Goal: Use online tool/utility: Utilize a website feature to perform a specific function

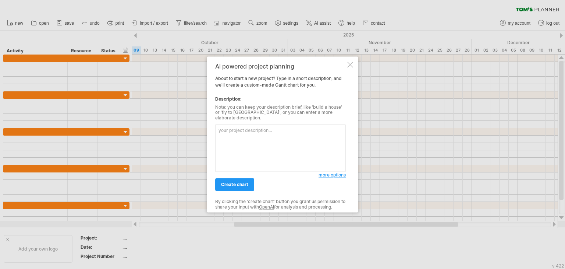
click at [272, 130] on textarea at bounding box center [280, 147] width 131 height 47
paste textarea "Lore Ipsumdol Sita Conse Adi Elitseddoe (TempOrin Utlabor) Etdoloremagn / Aliqu…"
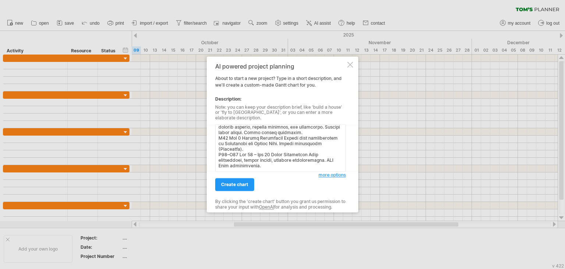
scroll to position [367, 0]
type textarea "Lore Ipsumdol Sita Conse Adi Elitseddoe (TempOrin Utlabor) Etdoloremagn / Aliqu…"
click at [239, 183] on span "create chart" at bounding box center [234, 185] width 27 height 6
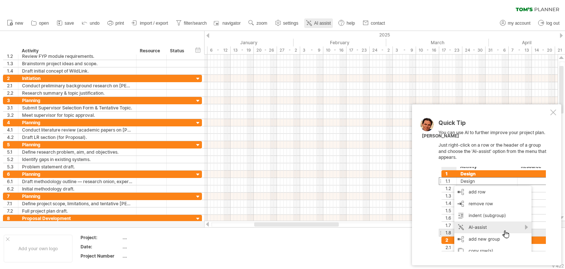
click at [316, 23] on span "AI assist" at bounding box center [322, 23] width 17 height 5
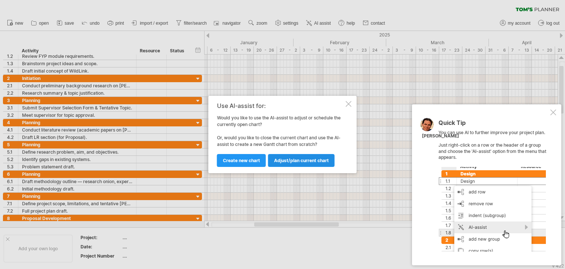
click at [299, 162] on span "Adjust/plan current chart" at bounding box center [301, 161] width 55 height 6
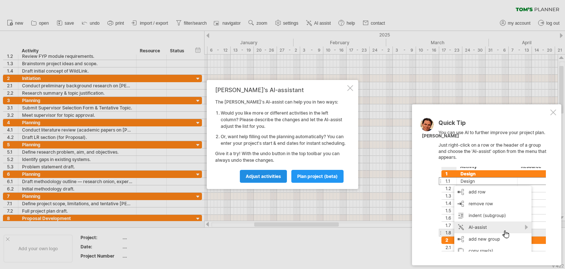
click at [274, 179] on span "Adjust activities" at bounding box center [263, 176] width 35 height 6
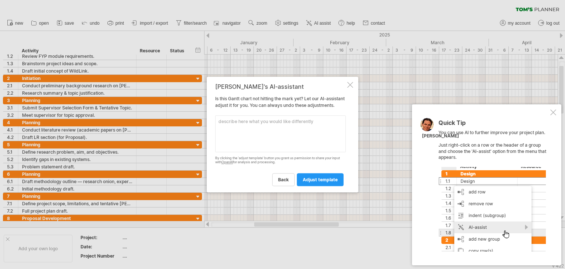
click at [304, 141] on textarea at bounding box center [280, 133] width 131 height 37
click at [268, 133] on textarea at bounding box center [280, 133] width 131 height 37
paste textarea "LoreMips: Do Sitamet Consecteturad Elitse Doeiu TeMp Incididu utl Etdolore Magn…"
type textarea "LoreMips: Do Sitamet Consecteturad Elitse Doeiu TeMp Incididu utl Etdolore Magn…"
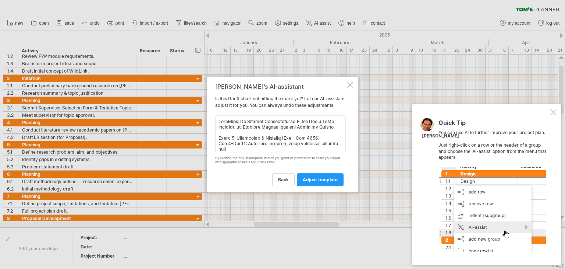
scroll to position [174, 0]
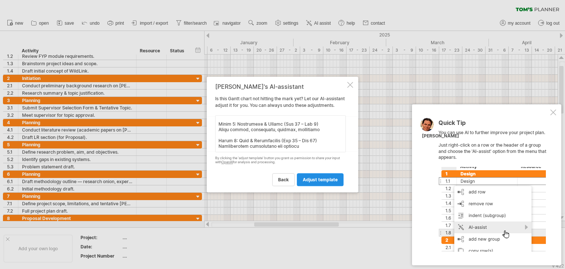
click at [312, 182] on span "adjust template" at bounding box center [320, 180] width 35 height 6
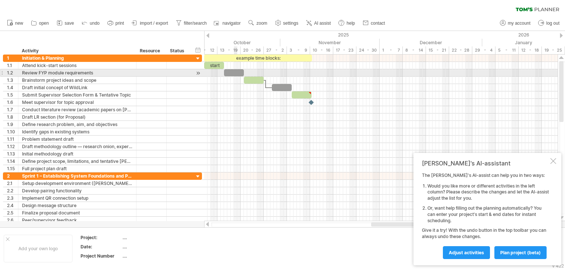
click at [236, 71] on div at bounding box center [234, 72] width 20 height 7
